Goal: Task Accomplishment & Management: Use online tool/utility

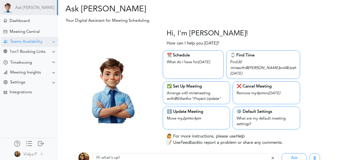
click at [40, 39] on div "Teams Availability" at bounding box center [26, 41] width 32 height 5
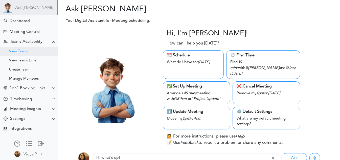
click at [31, 52] on div "View Teams" at bounding box center [29, 51] width 58 height 9
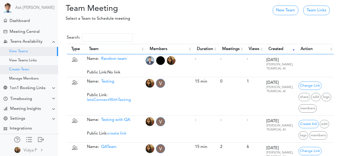
click at [25, 68] on div "Create Team" at bounding box center [19, 69] width 20 height 3
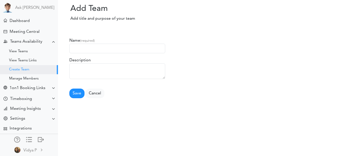
scroll to position [4, 0]
click at [82, 47] on input "text" at bounding box center [117, 49] width 96 height 10
type input "QA"
click at [75, 94] on button "Save" at bounding box center [76, 94] width 15 height 10
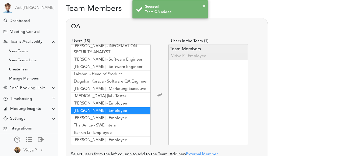
scroll to position [66, 0]
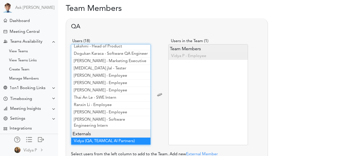
click at [95, 139] on span "Vidya (QA, TEAMCAL AI Partners)" at bounding box center [104, 141] width 61 height 4
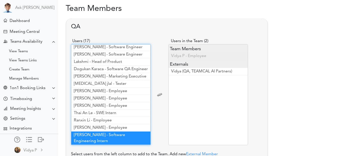
scroll to position [38, 0]
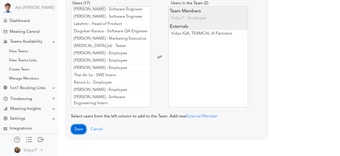
click at [74, 129] on button "Save" at bounding box center [78, 129] width 15 height 10
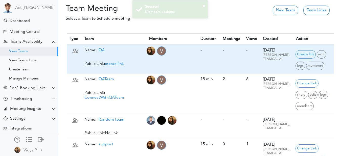
scroll to position [4, 0]
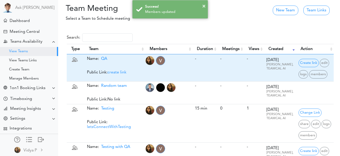
click at [117, 73] on span "create link" at bounding box center [116, 72] width 19 height 4
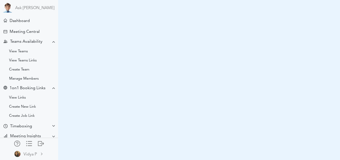
scroll to position [3, 0]
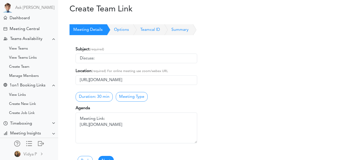
click at [114, 57] on input "Discuss:" at bounding box center [135, 59] width 121 height 10
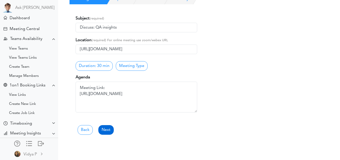
type input "Discuss: QA insights"
click at [109, 129] on link "Next" at bounding box center [105, 130] width 15 height 10
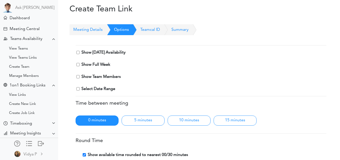
click at [77, 55] on div "Show Today's Availability Show Full Week Show Team Members -" at bounding box center [200, 70] width 250 height 42
click at [77, 53] on input "Show Today's Availability" at bounding box center [77, 52] width 3 height 3
checkbox input "true"
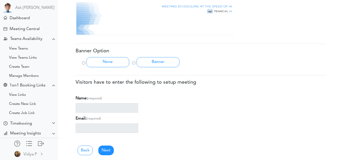
scroll to position [208, 0]
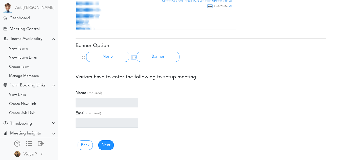
click at [135, 58] on input "Banner" at bounding box center [133, 57] width 3 height 3
radio input "true"
click at [109, 147] on link "Next" at bounding box center [105, 145] width 15 height 10
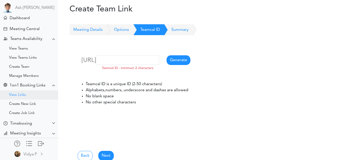
scroll to position [28, 0]
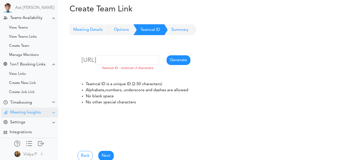
click at [40, 108] on div "Meeting Insights" at bounding box center [29, 113] width 57 height 10
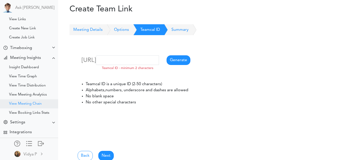
scroll to position [31, 0]
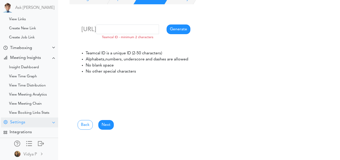
click at [44, 122] on div "Settings" at bounding box center [29, 122] width 57 height 10
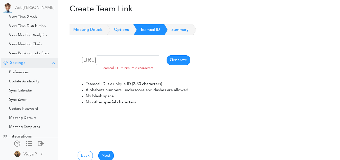
scroll to position [146, 0]
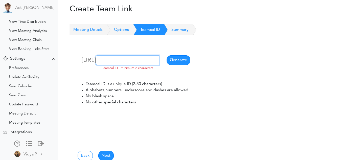
click at [131, 65] on input "text" at bounding box center [127, 60] width 63 height 10
click at [113, 65] on input "QATeam" at bounding box center [127, 60] width 63 height 10
drag, startPoint x: 113, startPoint y: 71, endPoint x: 82, endPoint y: 72, distance: 30.8
click at [96, 65] on input "QATeam" at bounding box center [127, 60] width 63 height 10
click at [110, 65] on input "QATeam" at bounding box center [127, 60] width 63 height 10
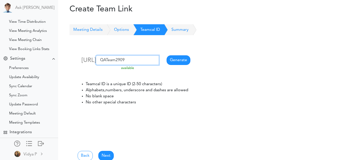
type input "QATeam2909"
click at [143, 99] on li "No blank space" at bounding box center [141, 96] width 111 height 6
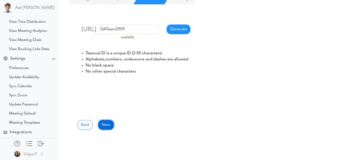
click at [109, 125] on link "Next" at bounding box center [105, 125] width 15 height 10
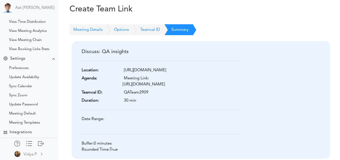
scroll to position [27, 0]
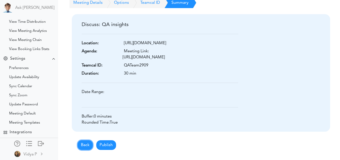
click at [85, 140] on link "Back" at bounding box center [84, 145] width 15 height 10
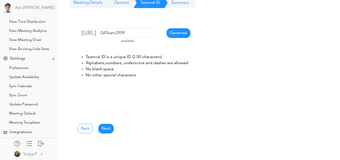
scroll to position [0, 0]
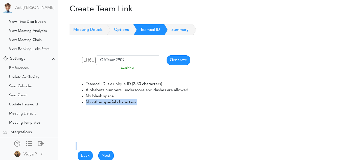
drag, startPoint x: 85, startPoint y: 140, endPoint x: 84, endPoint y: 152, distance: 12.1
click at [84, 152] on div "https://id.teamcal.ai/t/go/ QATeam2909 available Teamcal ID - minimum 2 charact…" at bounding box center [200, 110] width 263 height 151
click at [84, 152] on link "Back" at bounding box center [84, 156] width 15 height 10
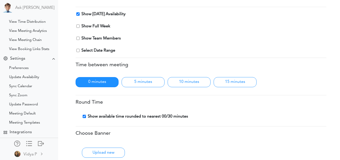
scroll to position [40, 0]
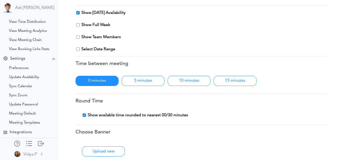
click at [77, 47] on div "Show Today's Availability Show Full Week Show Team Members -" at bounding box center [200, 31] width 250 height 42
click at [77, 47] on input "Select Date Range" at bounding box center [77, 48] width 3 height 3
checkbox input "true"
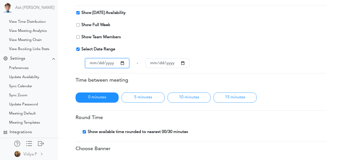
click at [122, 64] on input "date" at bounding box center [107, 63] width 44 height 10
click at [182, 63] on input "date" at bounding box center [167, 63] width 44 height 10
click at [122, 62] on input "date" at bounding box center [107, 63] width 44 height 10
type input "[DATE]"
type input "2025-10-06"
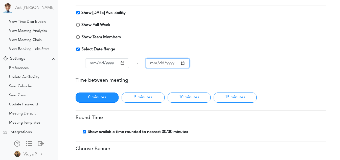
click at [182, 62] on input "2025-10-06" at bounding box center [167, 63] width 44 height 10
click at [196, 58] on div "Show Today's Availability Show Full Week Show Team Members -" at bounding box center [201, 39] width 248 height 58
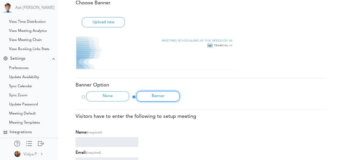
scroll to position [225, 0]
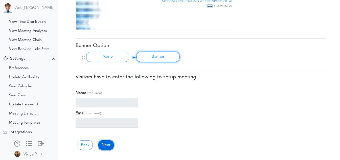
click at [102, 145] on link "Next" at bounding box center [105, 145] width 15 height 10
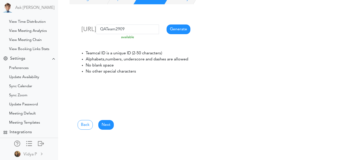
scroll to position [0, 0]
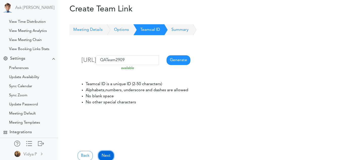
click at [105, 153] on link "Next" at bounding box center [105, 156] width 15 height 10
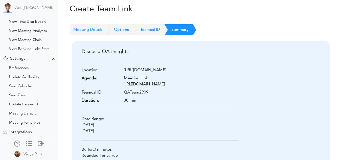
scroll to position [33, 0]
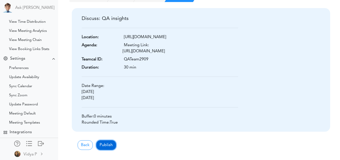
click at [108, 145] on button "Publish" at bounding box center [106, 145] width 20 height 10
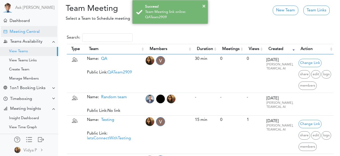
click at [25, 30] on div "Meeting Central" at bounding box center [25, 32] width 30 height 5
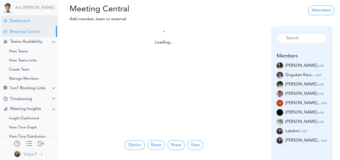
click at [35, 20] on div "Dashboard" at bounding box center [29, 20] width 57 height 11
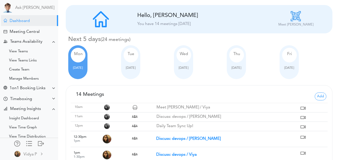
click at [121, 70] on div "Tue Sep 30" at bounding box center [130, 62] width 19 height 34
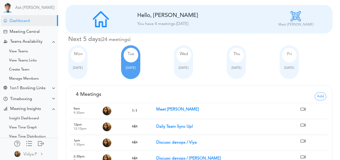
click at [73, 69] on span "Sep 29" at bounding box center [78, 67] width 10 height 3
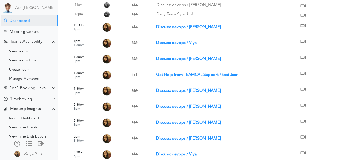
scroll to position [112, 0]
click at [34, 50] on div "View Teams" at bounding box center [29, 51] width 58 height 9
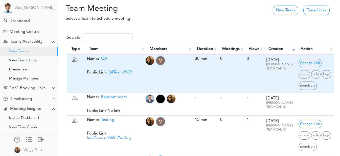
click at [124, 73] on link "QATeam2909" at bounding box center [119, 72] width 24 height 4
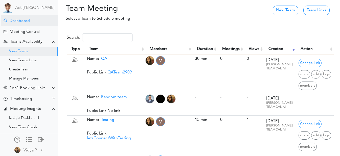
click at [24, 20] on div "Dashboard" at bounding box center [20, 21] width 20 height 5
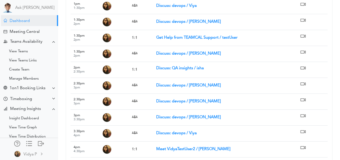
scroll to position [149, 0]
click at [182, 69] on strong "Discuss: QA insights / isha" at bounding box center [179, 68] width 47 height 4
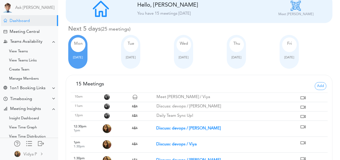
scroll to position [0, 0]
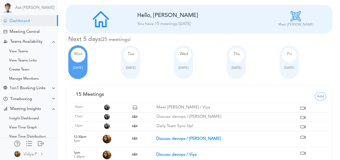
click at [134, 63] on div at bounding box center [130, 63] width 14 height 3
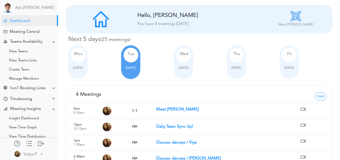
scroll to position [18, 0]
